Goal: Find contact information: Find contact information

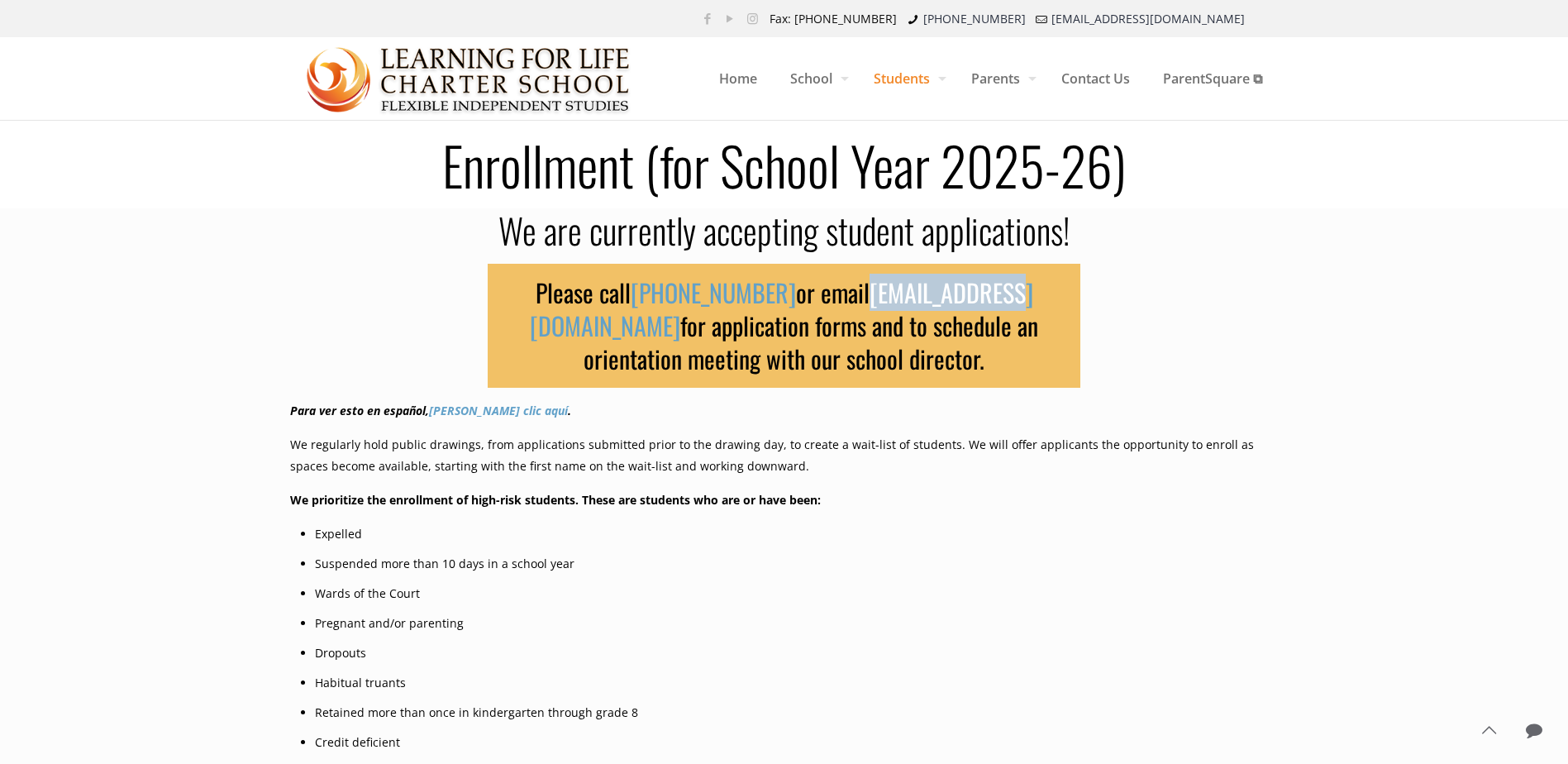
drag, startPoint x: 1000, startPoint y: 288, endPoint x: 873, endPoint y: 291, distance: 127.0
click at [873, 291] on h3 "Please call [PHONE_NUMBER] or email [EMAIL_ADDRESS][DOMAIN_NAME] for applicatio…" at bounding box center [784, 325] width 593 height 124
copy link "[EMAIL_ADDRESS][DOMAIN_NAME]"
click at [1175, 355] on div "Please call [PHONE_NUMBER] or email [EMAIL_ADDRESS][DOMAIN_NAME] for applicatio…" at bounding box center [784, 646] width 988 height 790
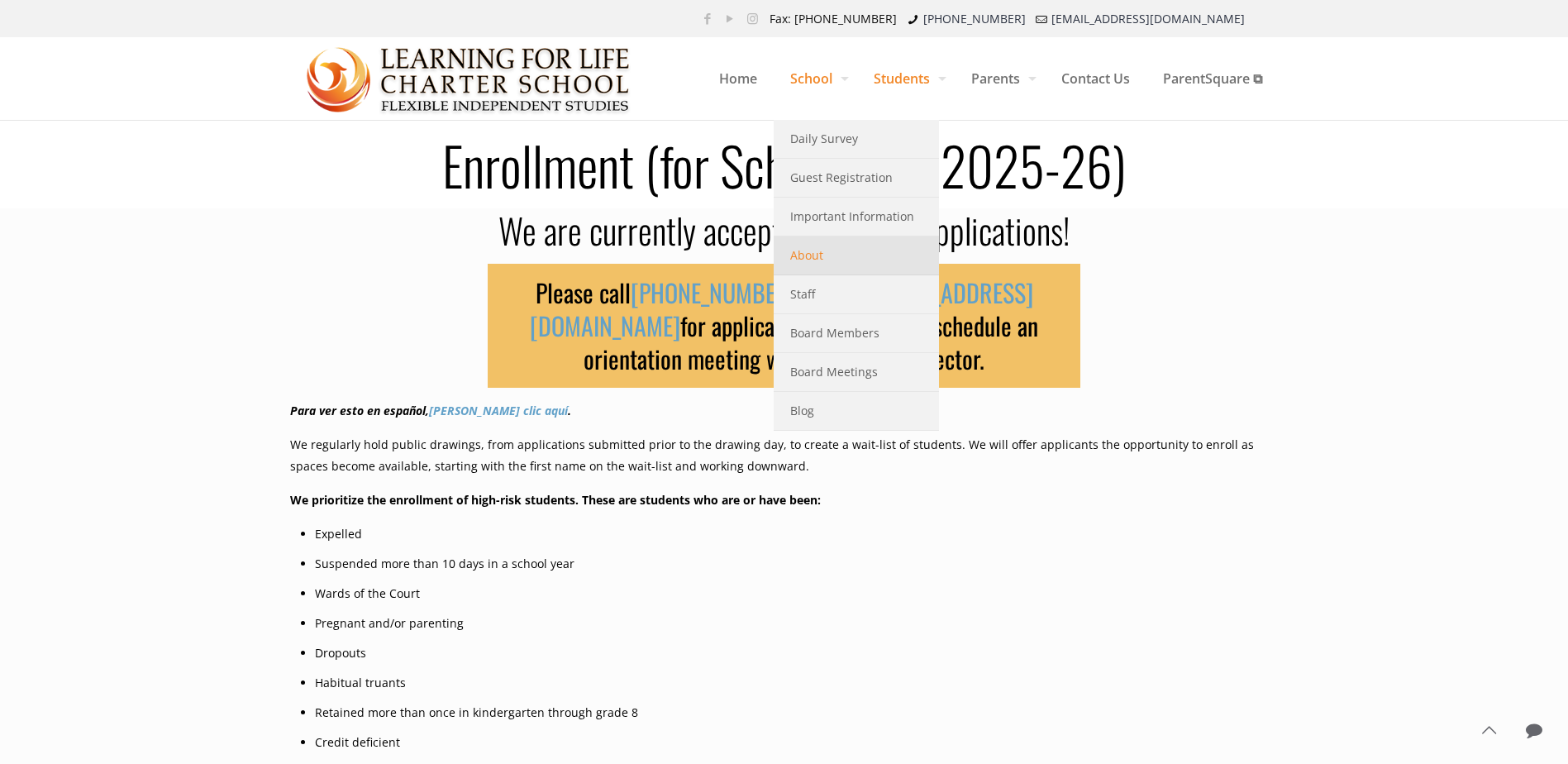
click at [837, 259] on link "About" at bounding box center [856, 256] width 165 height 39
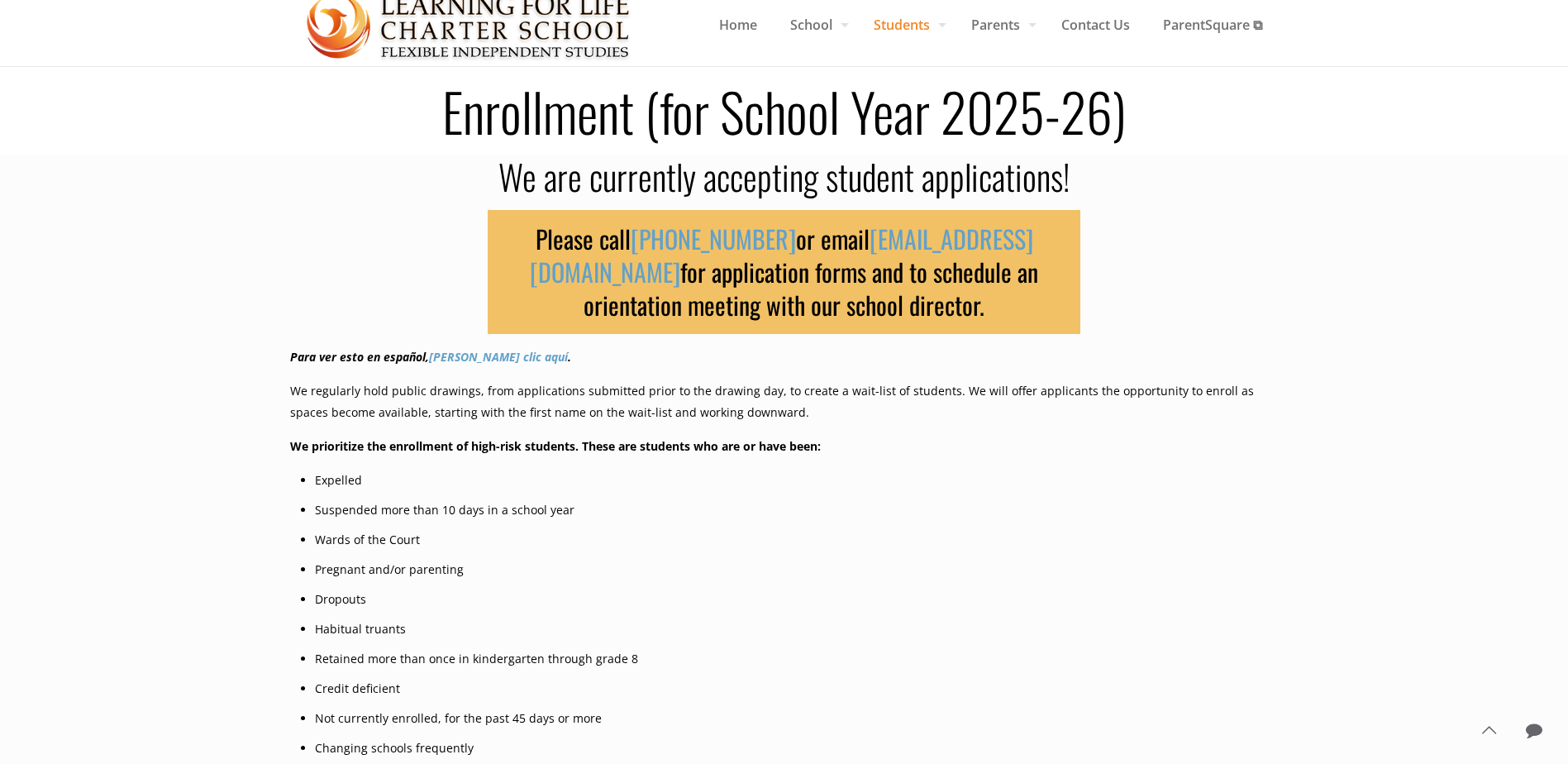
scroll to position [83, 0]
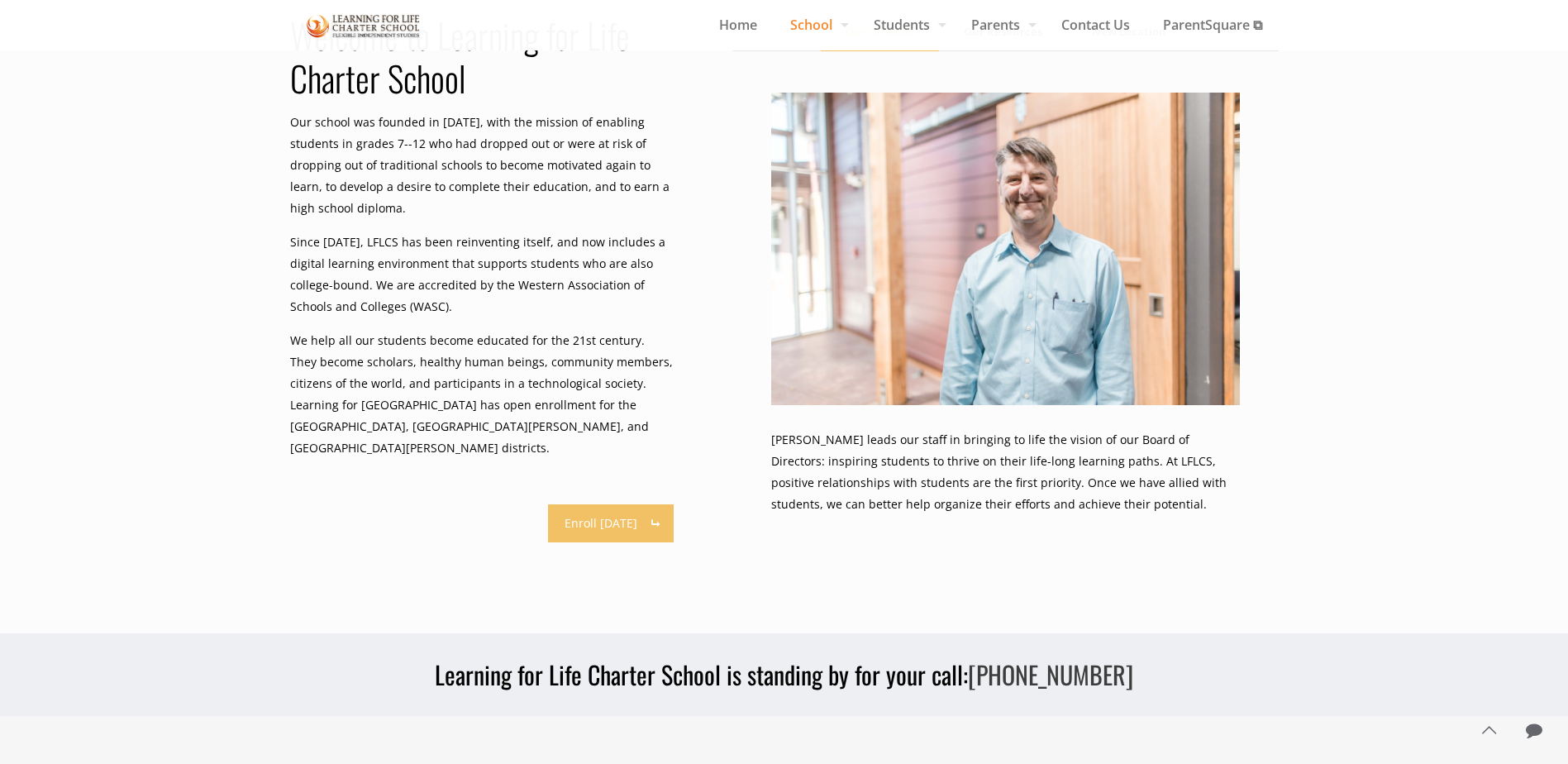
scroll to position [993, 0]
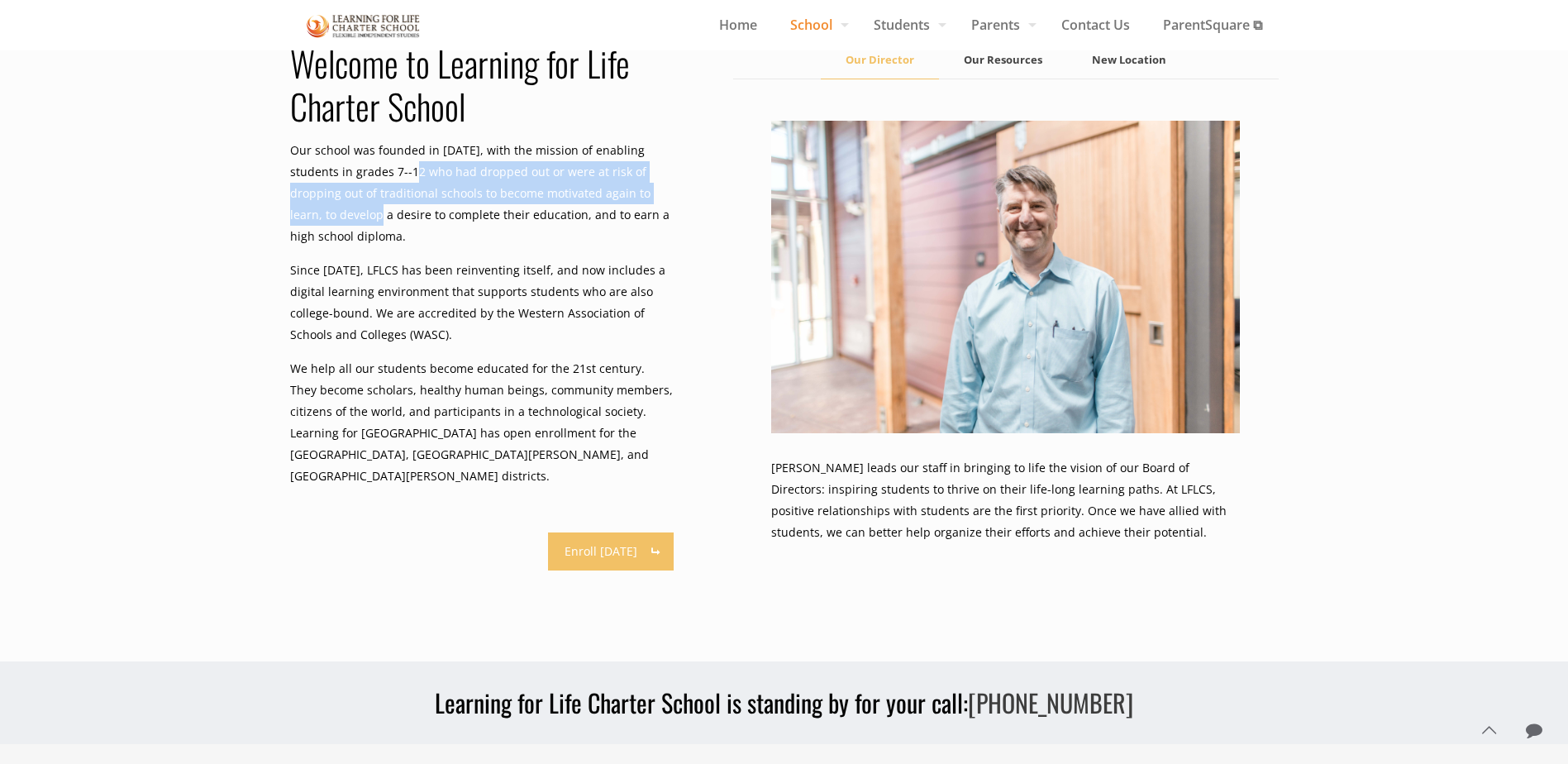
drag, startPoint x: 376, startPoint y: 172, endPoint x: 664, endPoint y: 197, distance: 289.1
click at [664, 197] on p "Our school was founded in 2001, with the mission of enabling students in grades…" at bounding box center [481, 194] width 383 height 107
